Goal: Task Accomplishment & Management: Manage account settings

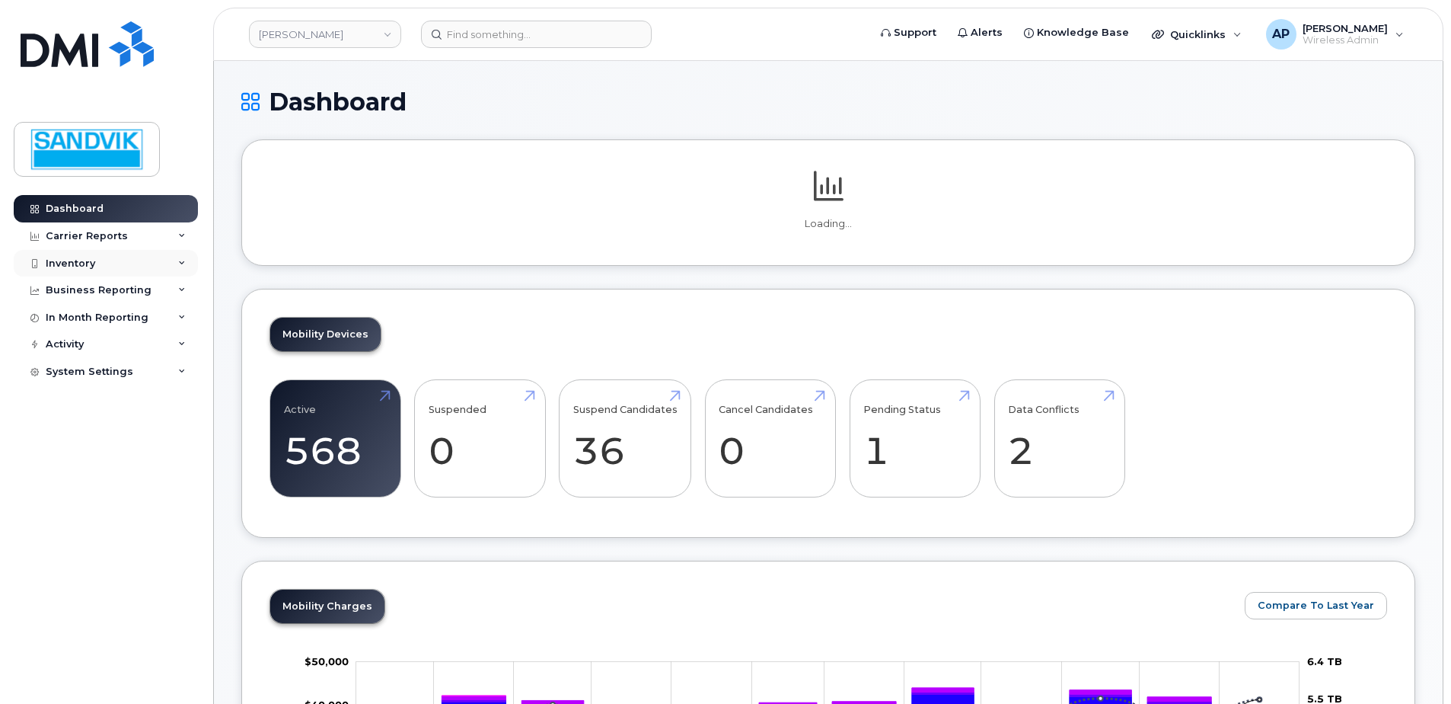
click at [105, 260] on div "Inventory" at bounding box center [106, 263] width 184 height 27
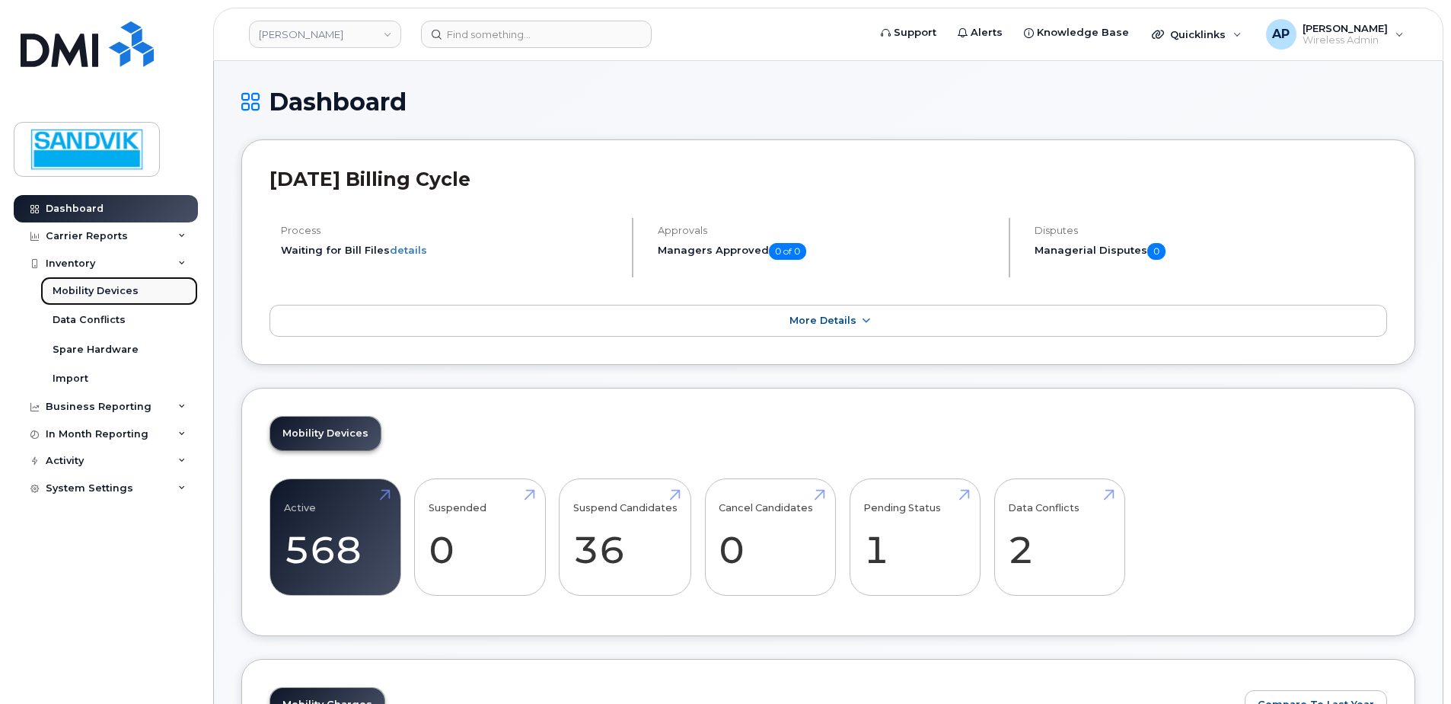
click at [100, 298] on link "Mobility Devices" at bounding box center [119, 290] width 158 height 29
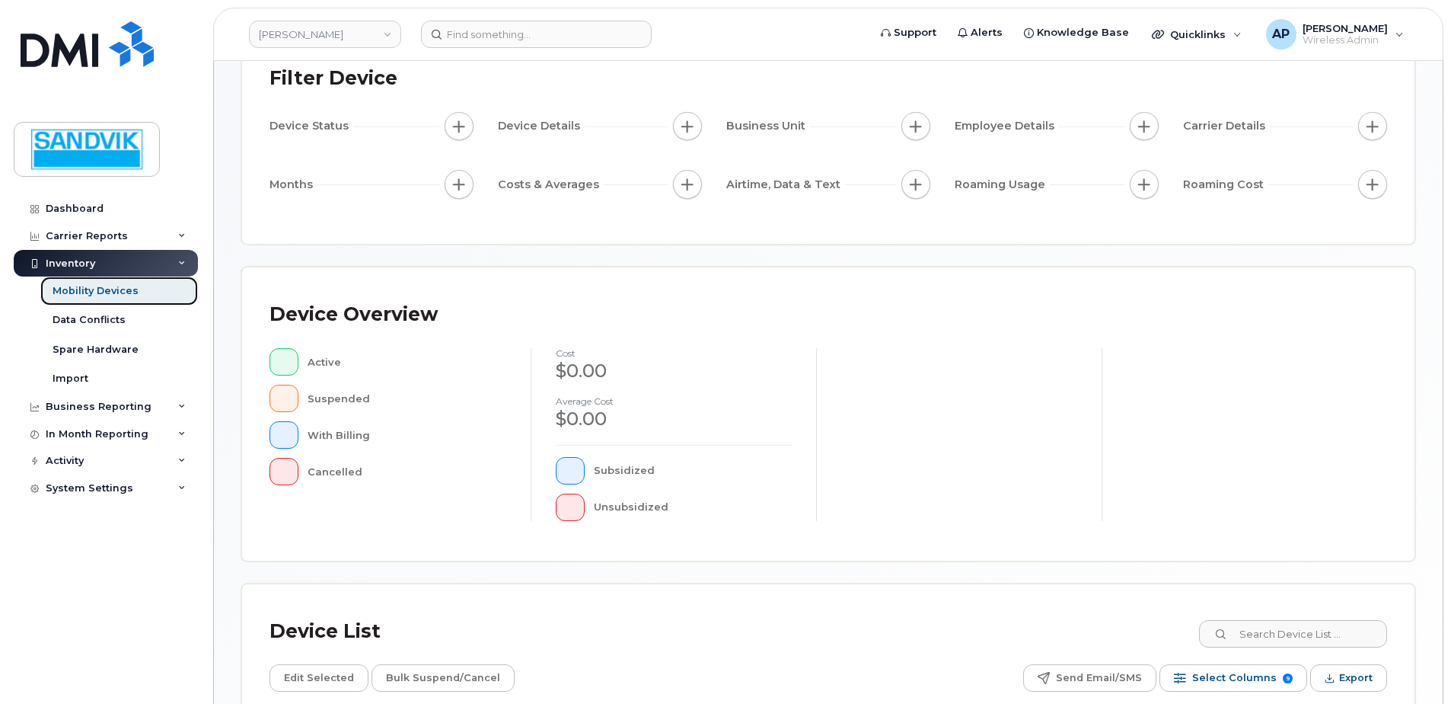
scroll to position [228, 0]
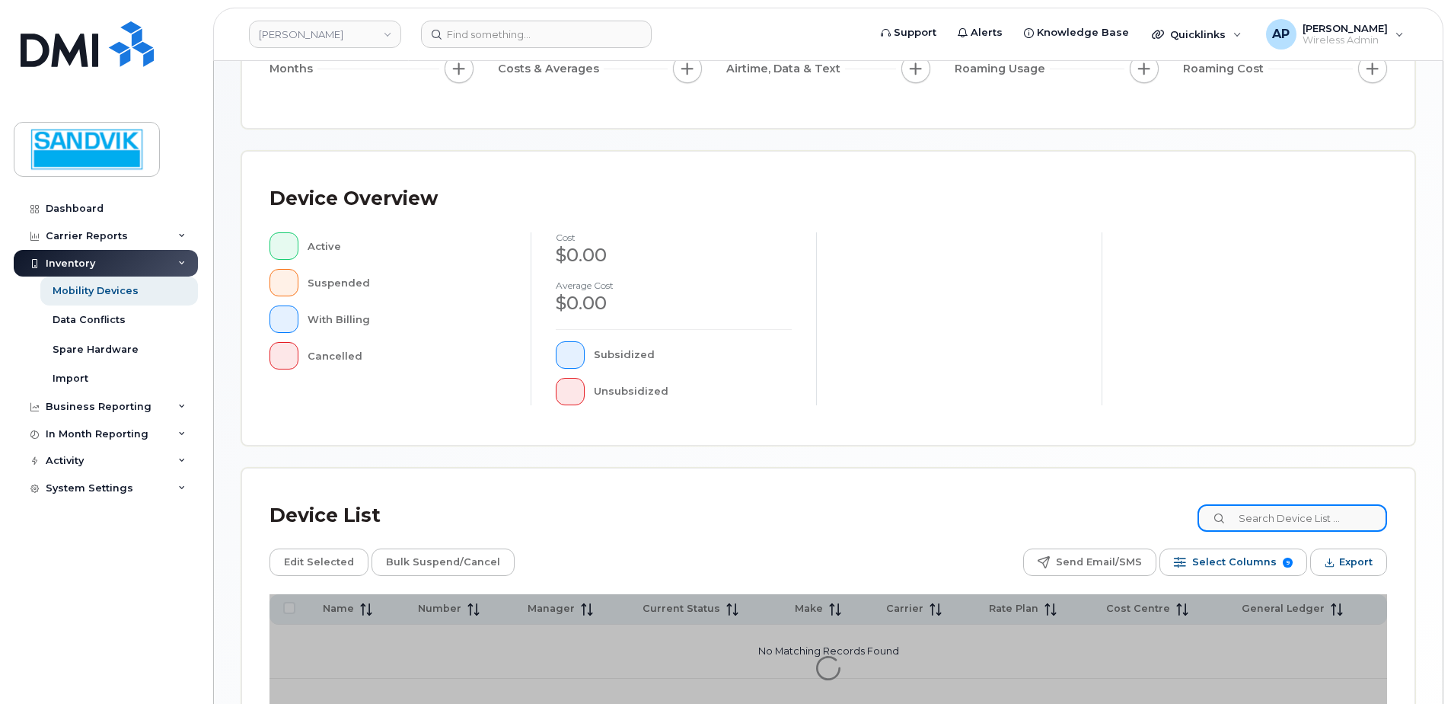
click at [1280, 515] on input at bounding box center [1293, 517] width 190 height 27
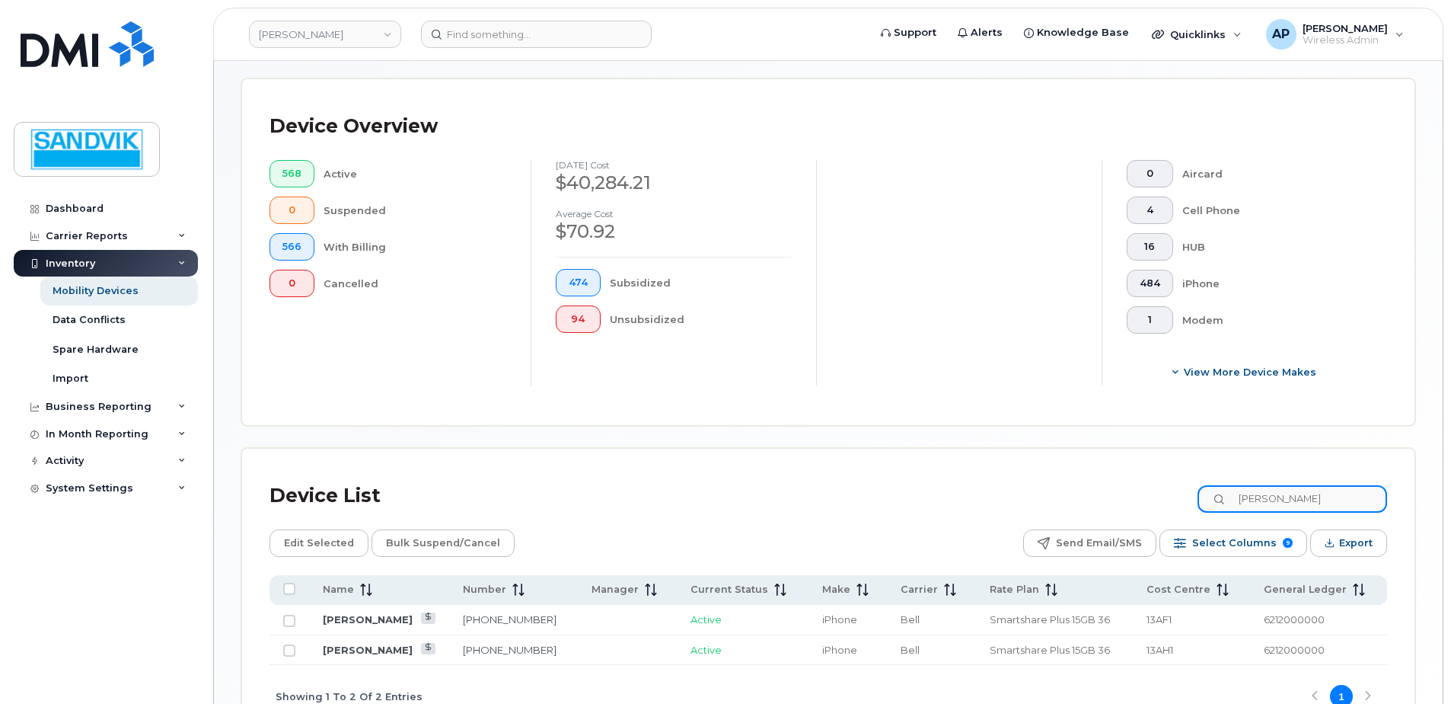
scroll to position [381, 0]
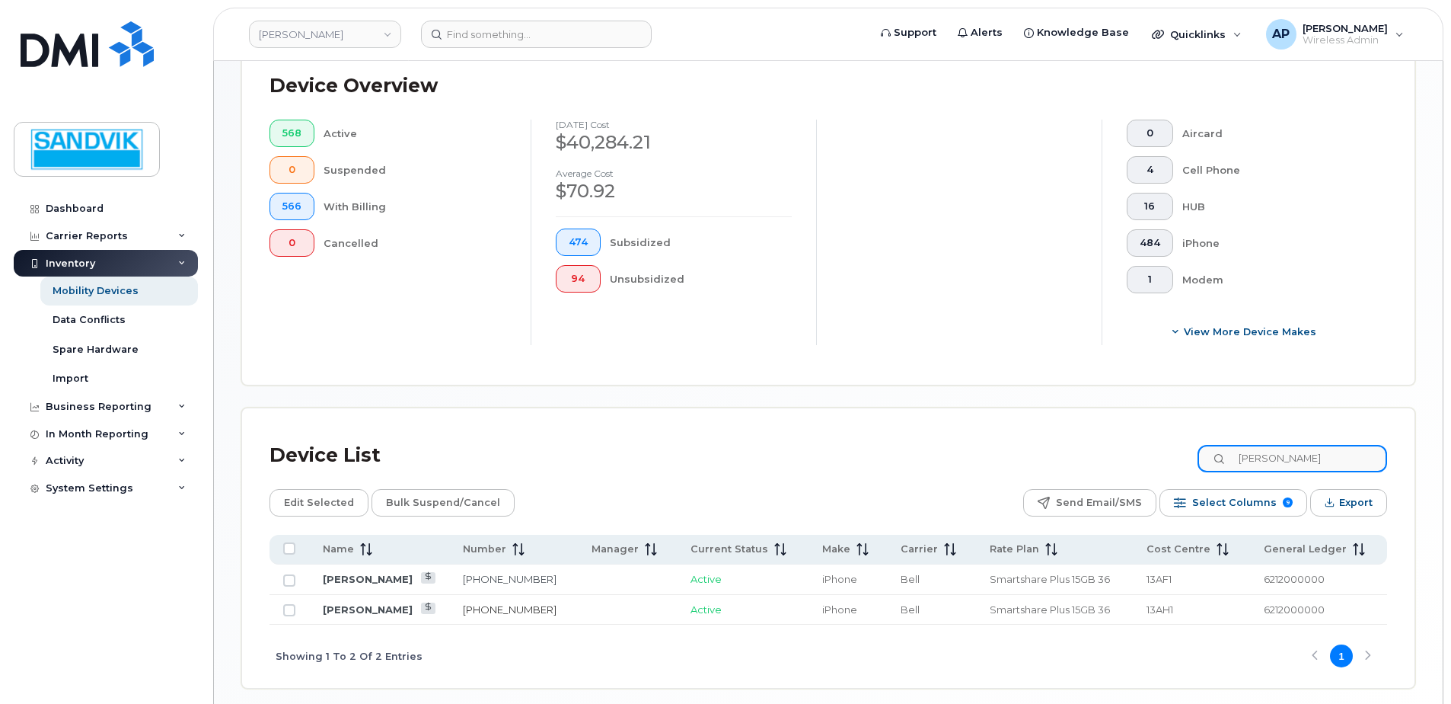
type input "[PERSON_NAME]"
click at [474, 603] on link "[PHONE_NUMBER]" at bounding box center [510, 609] width 94 height 12
click at [695, 458] on div "Device List travis" at bounding box center [829, 456] width 1118 height 40
click at [494, 608] on link "[PHONE_NUMBER]" at bounding box center [510, 609] width 94 height 12
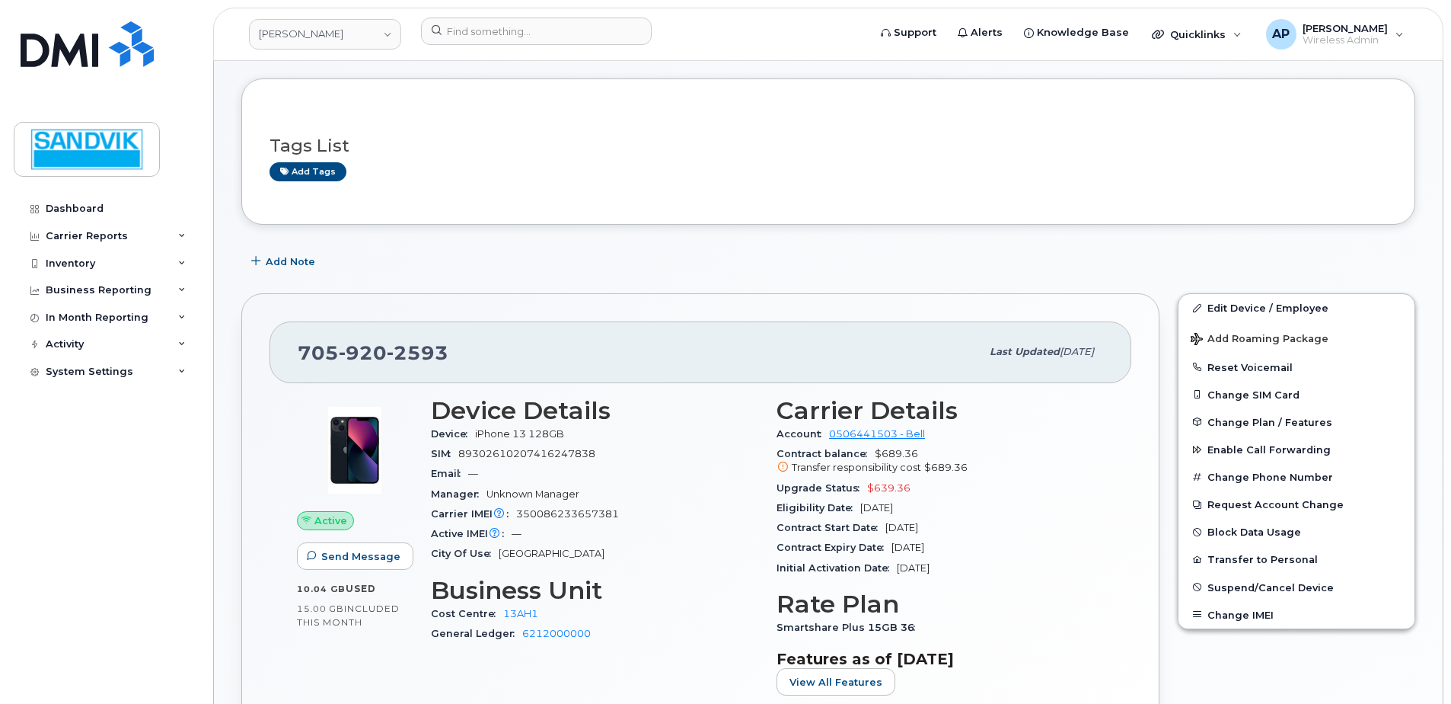
scroll to position [152, 0]
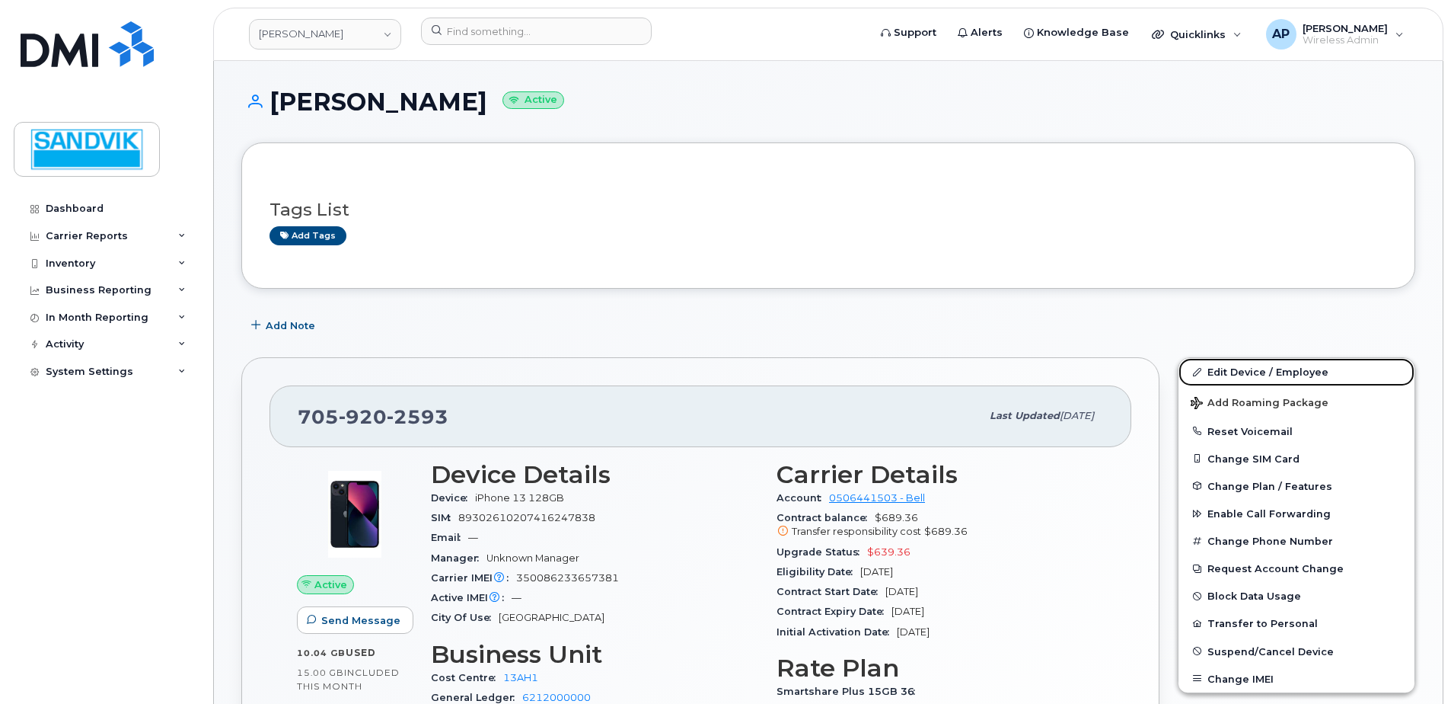
click at [1230, 365] on link "Edit Device / Employee" at bounding box center [1297, 371] width 236 height 27
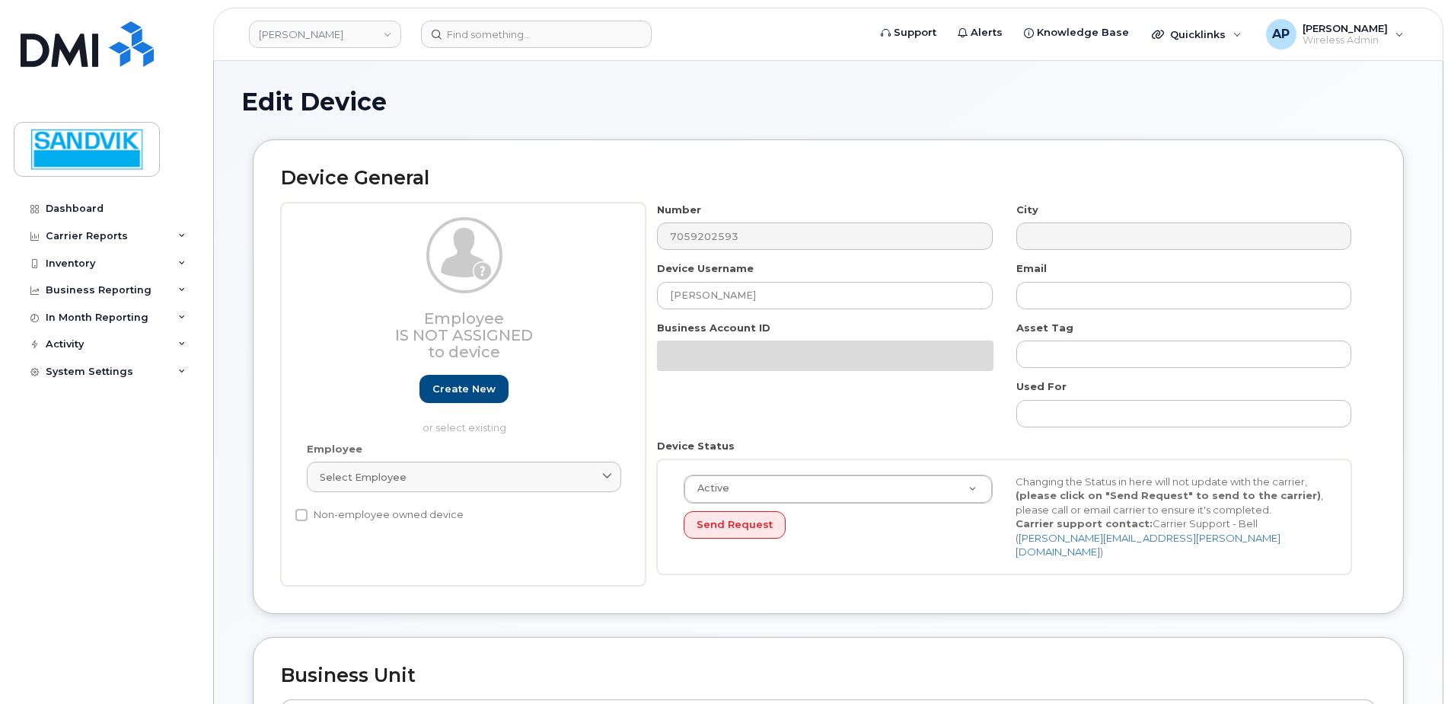
select select "582100"
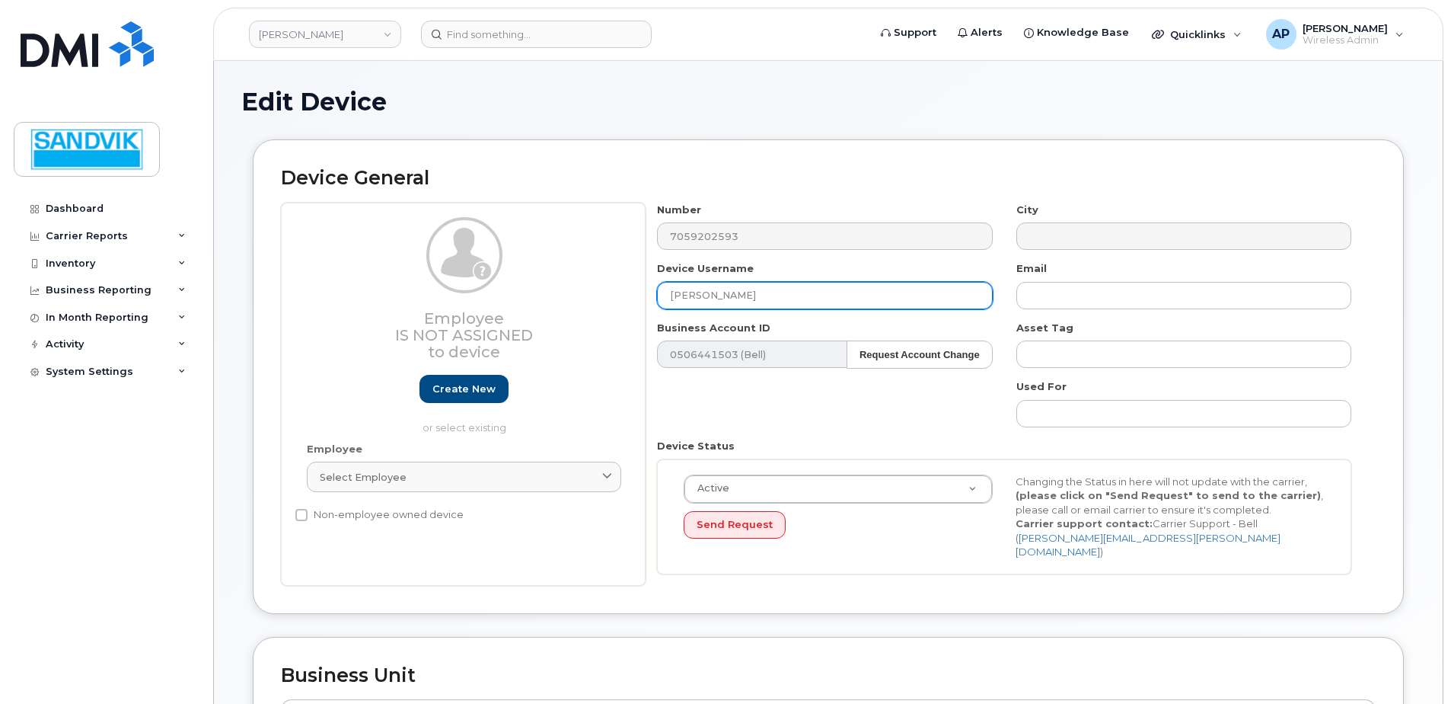
drag, startPoint x: 778, startPoint y: 302, endPoint x: 505, endPoint y: 290, distance: 273.6
click at [505, 290] on div "Employee Is not assigned to device Create new or select existing Employee Selec…" at bounding box center [828, 394] width 1095 height 383
type input "Sarah Donnelly"
click at [744, 384] on div "Number 7059202593 City Device Username Sarah Donnelly Email Business Account ID…" at bounding box center [1005, 394] width 718 height 383
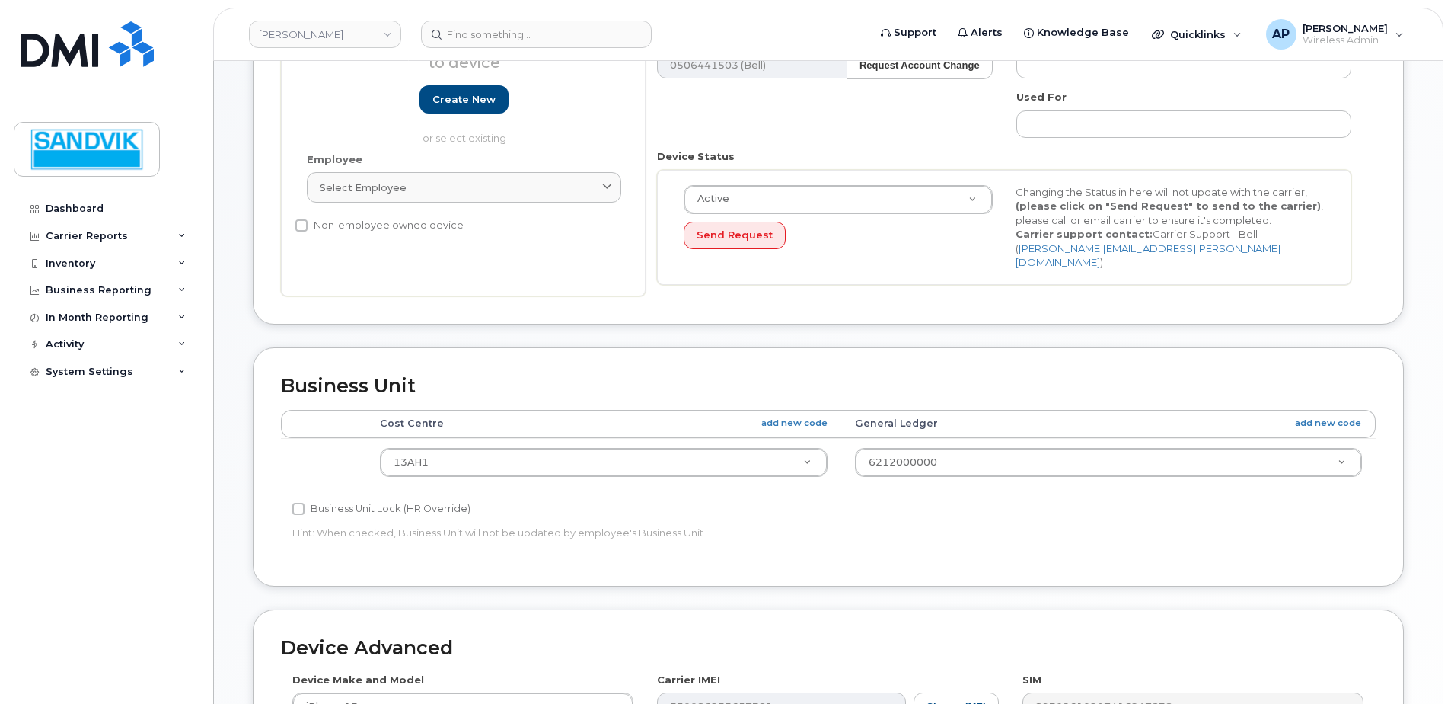
scroll to position [305, 0]
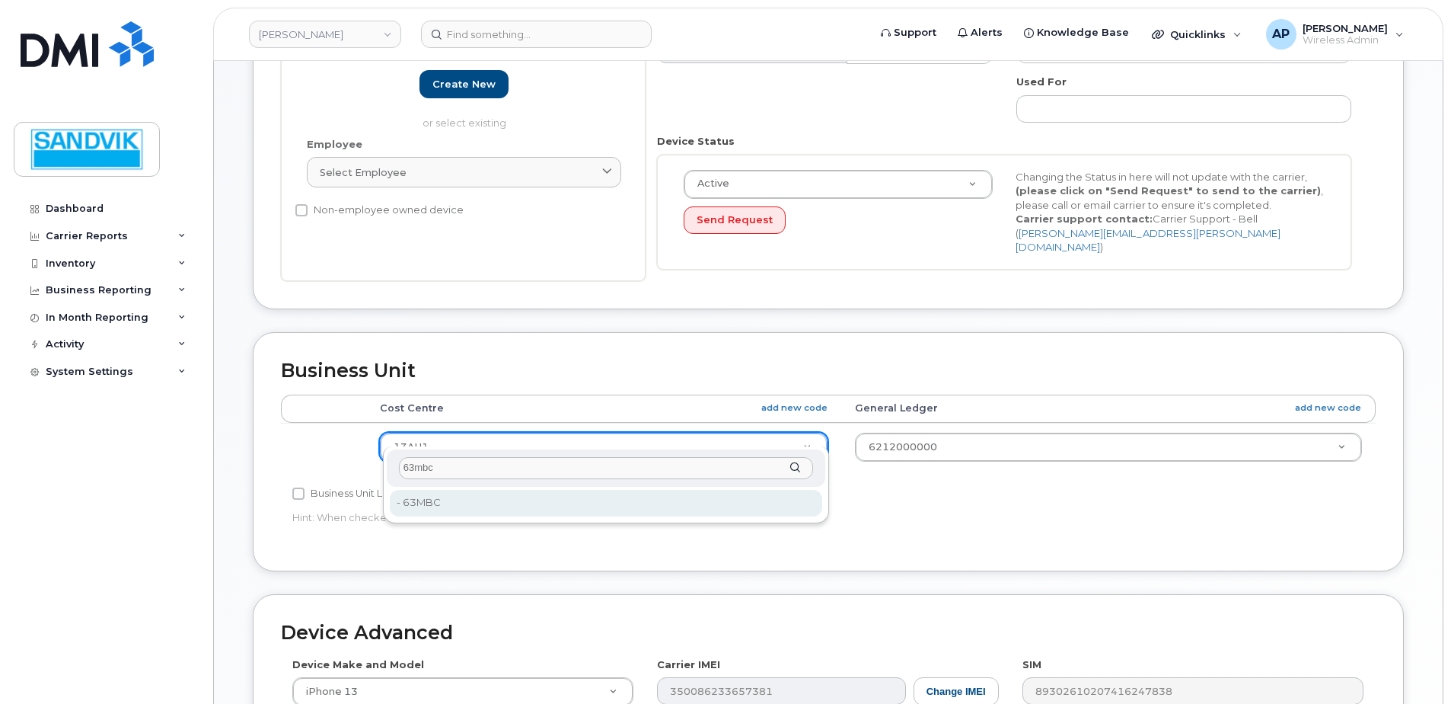
type input "63mbc"
type input "582133"
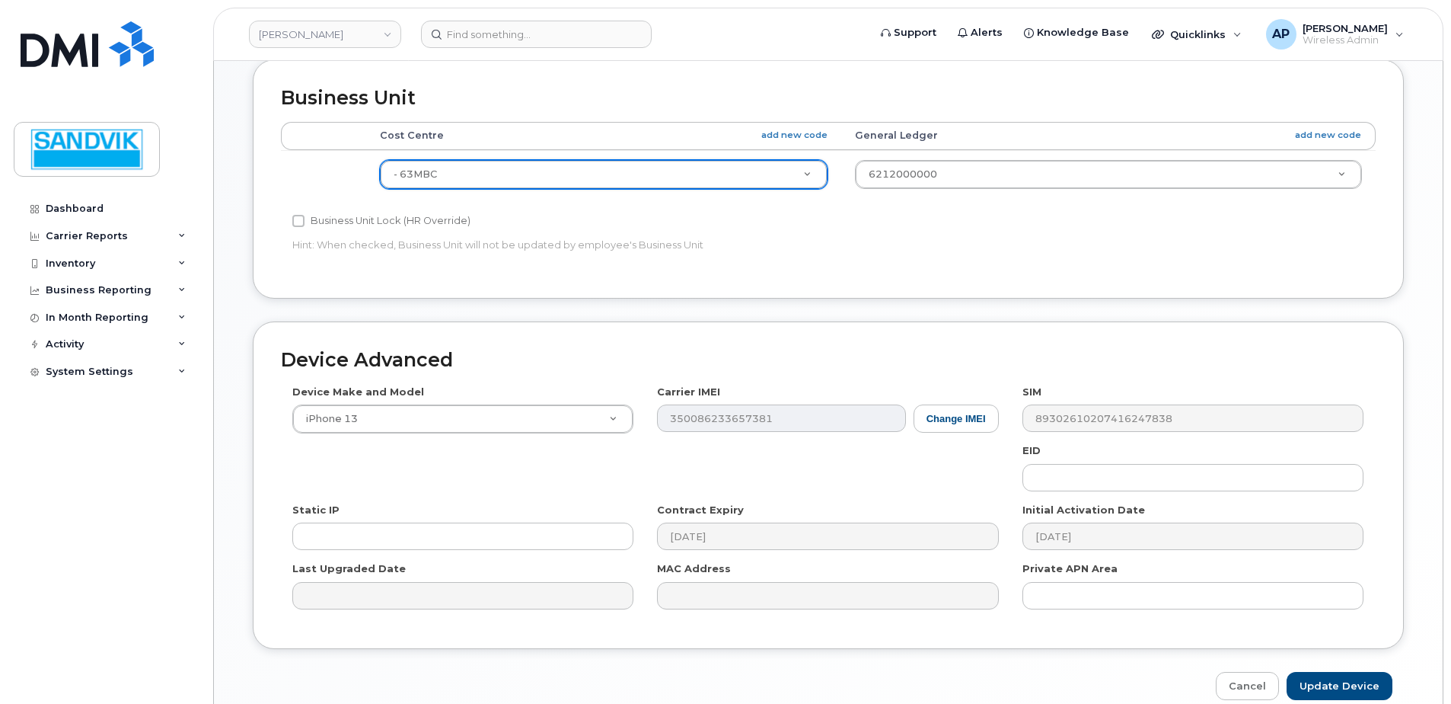
scroll to position [635, 0]
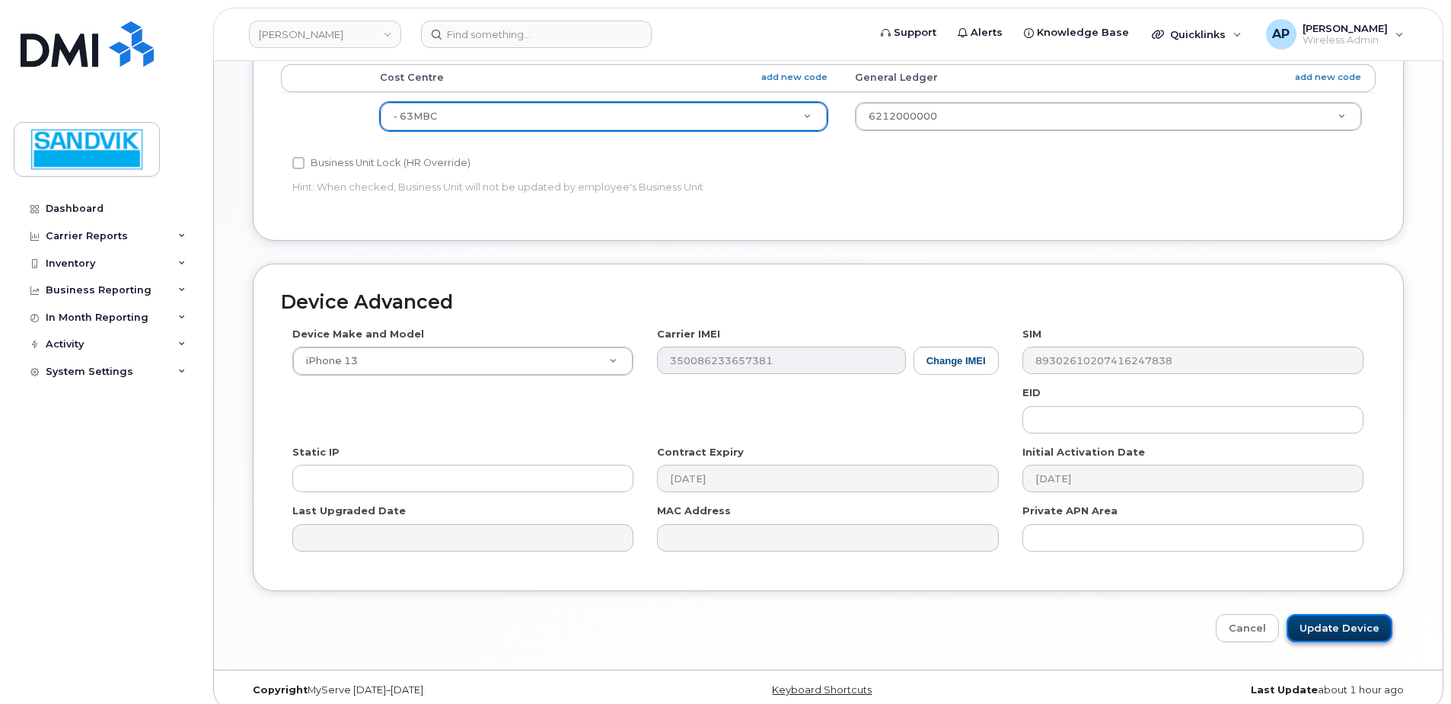
click at [1326, 614] on input "Update Device" at bounding box center [1340, 628] width 106 height 28
type input "Saving..."
